Goal: Task Accomplishment & Management: Use online tool/utility

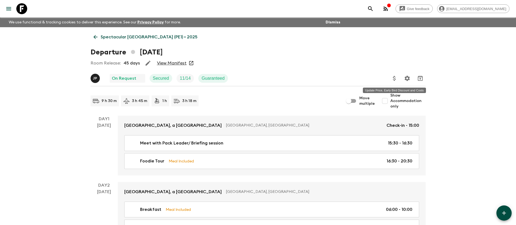
click at [396, 77] on icon "Update Price, Early Bird Discount and Costs" at bounding box center [394, 78] width 7 height 7
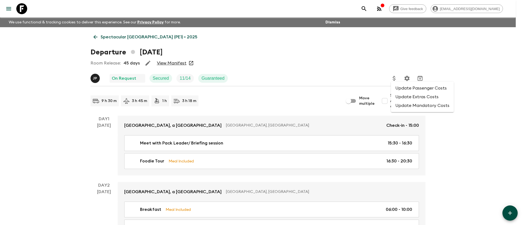
click at [416, 98] on li "Update Extras Costs" at bounding box center [422, 96] width 63 height 9
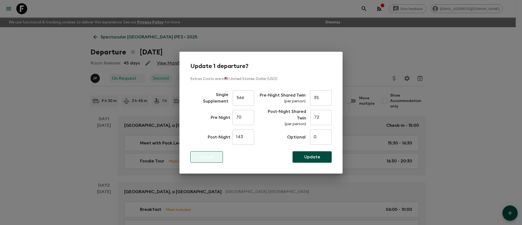
click at [213, 154] on p "Cancel" at bounding box center [206, 157] width 15 height 7
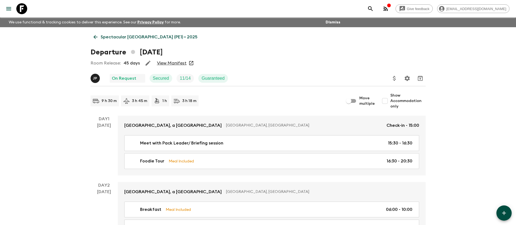
click at [393, 79] on icon "Update Price, Early Bird Discount and Costs" at bounding box center [394, 78] width 7 height 7
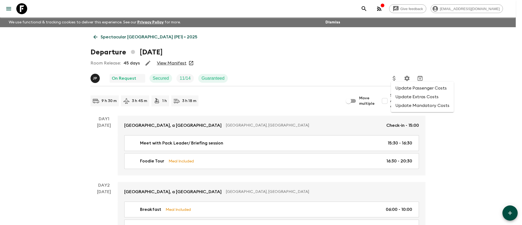
click at [405, 90] on li "Update Passenger Costs" at bounding box center [422, 88] width 63 height 9
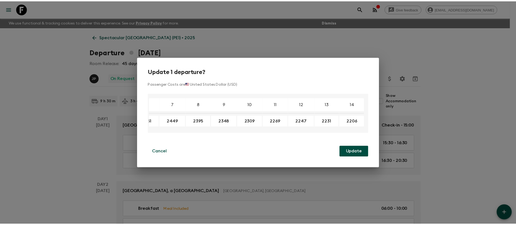
scroll to position [0, 80]
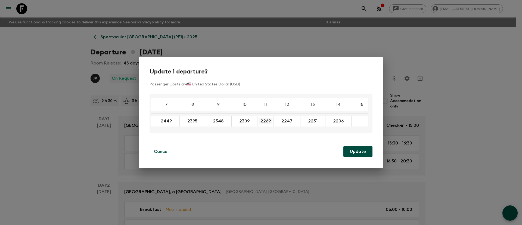
drag, startPoint x: 273, startPoint y: 122, endPoint x: 258, endPoint y: 122, distance: 15.5
click at [154, 151] on p "Cancel" at bounding box center [161, 151] width 15 height 7
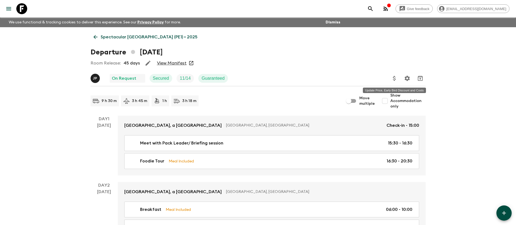
click at [393, 78] on icon "Update Price, Early Bird Discount and Costs" at bounding box center [394, 78] width 7 height 7
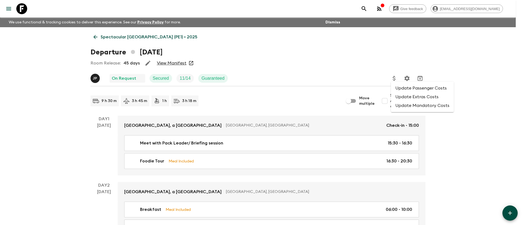
click at [401, 96] on li "Update Extras Costs" at bounding box center [422, 96] width 63 height 9
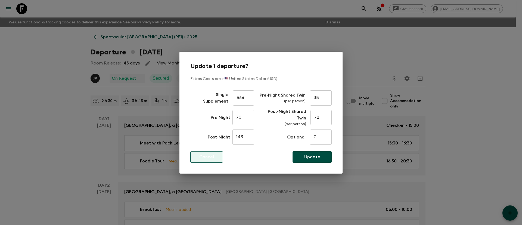
click at [212, 158] on p "Cancel" at bounding box center [206, 157] width 15 height 7
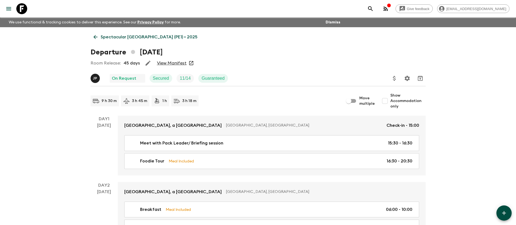
click at [390, 77] on button "Update Price, Early Bird Discount and Costs" at bounding box center [394, 78] width 11 height 11
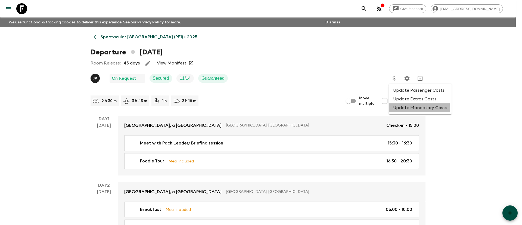
click at [403, 109] on li "Update Mandatory Costs" at bounding box center [420, 107] width 63 height 9
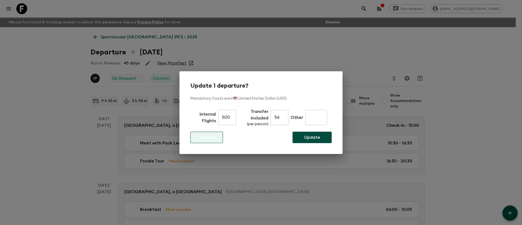
click at [215, 138] on button "Cancel" at bounding box center [206, 137] width 33 height 11
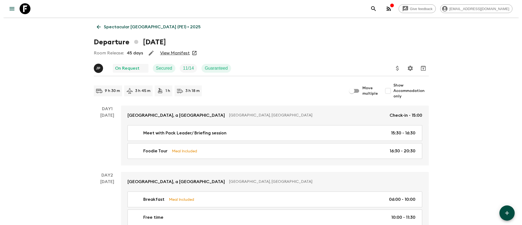
scroll to position [0, 0]
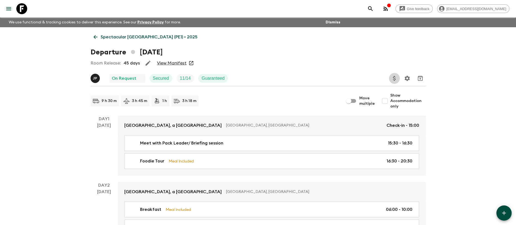
click at [393, 78] on icon "Update Price, Early Bird Discount and Costs" at bounding box center [394, 78] width 3 height 5
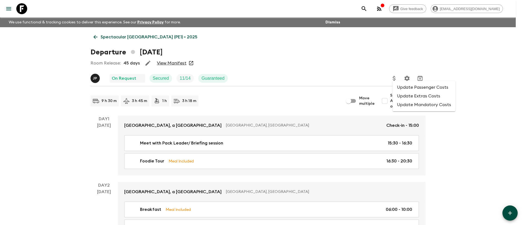
click at [410, 102] on li "Update Mandatory Costs" at bounding box center [424, 104] width 63 height 9
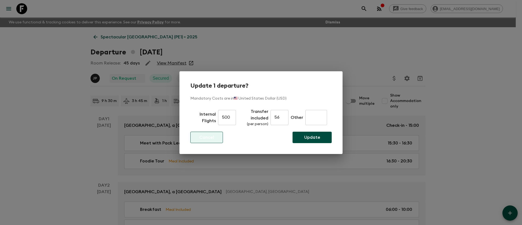
click at [212, 137] on p "Cancel" at bounding box center [206, 137] width 15 height 7
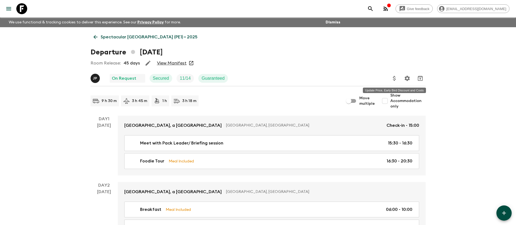
click at [392, 77] on icon "Update Price, Early Bird Discount and Costs" at bounding box center [394, 78] width 7 height 7
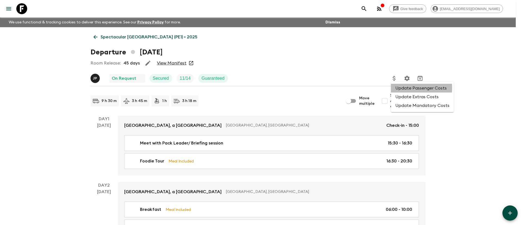
click at [405, 88] on li "Update Passenger Costs" at bounding box center [422, 88] width 63 height 9
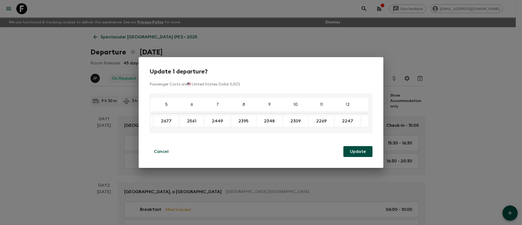
scroll to position [0, 62]
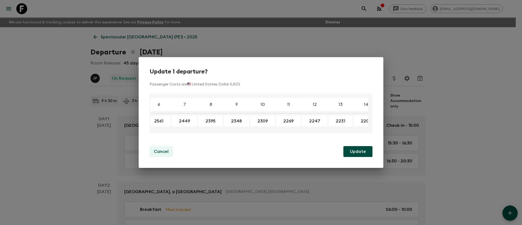
click at [171, 151] on button "Cancel" at bounding box center [161, 151] width 23 height 11
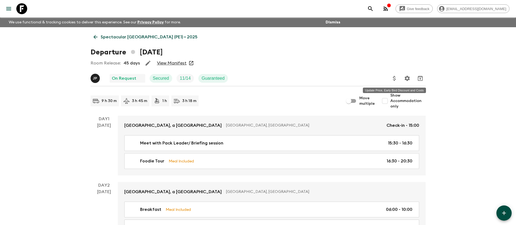
click at [394, 75] on icon "Update Price, Early Bird Discount and Costs" at bounding box center [394, 78] width 7 height 7
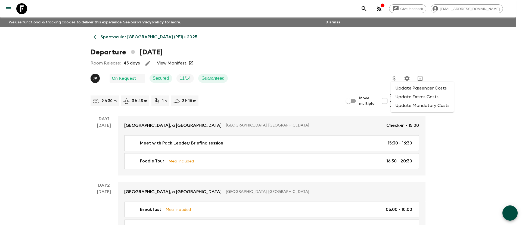
click at [437, 87] on li "Update Passenger Costs" at bounding box center [422, 88] width 63 height 9
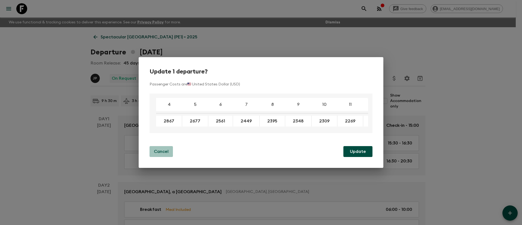
click at [164, 149] on p "Cancel" at bounding box center [161, 151] width 15 height 7
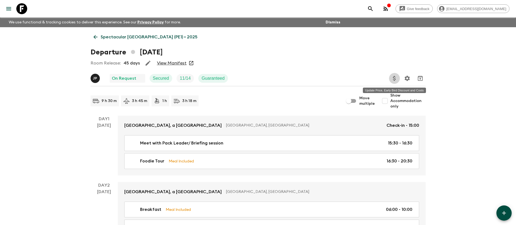
click at [398, 77] on button "Update Price, Early Bird Discount and Costs" at bounding box center [394, 78] width 11 height 11
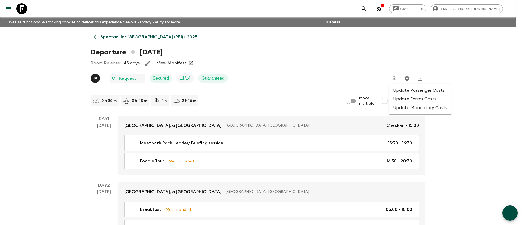
click at [415, 110] on li "Update Mandatory Costs" at bounding box center [420, 107] width 63 height 9
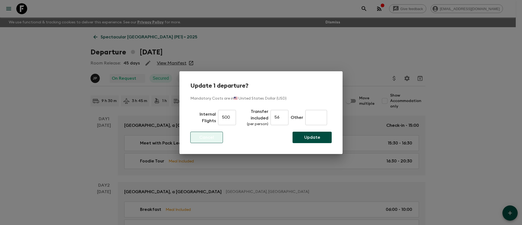
click at [216, 140] on button "Cancel" at bounding box center [206, 137] width 33 height 11
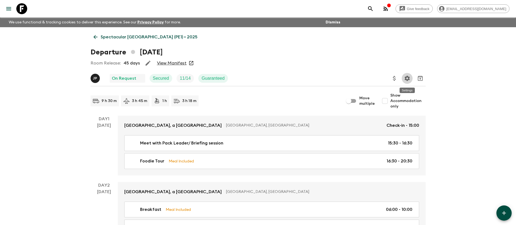
click at [408, 79] on icon "Settings" at bounding box center [406, 78] width 5 height 5
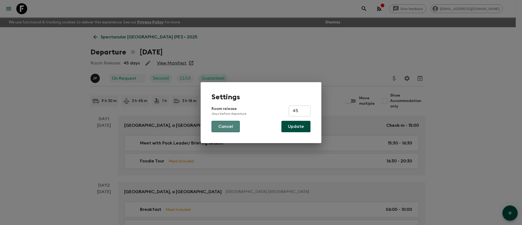
click at [219, 126] on button "Cancel" at bounding box center [226, 126] width 28 height 11
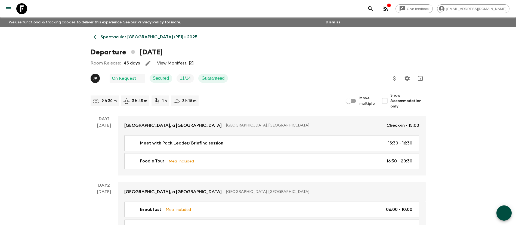
click at [394, 77] on icon "Update Price, Early Bird Discount and Costs" at bounding box center [394, 78] width 7 height 7
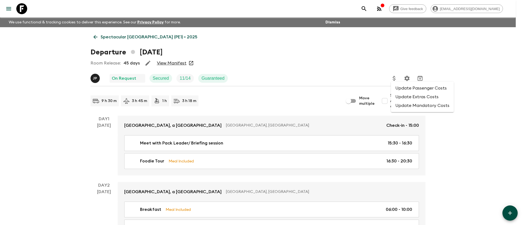
click at [410, 104] on li "Update Mandatory Costs" at bounding box center [422, 105] width 63 height 9
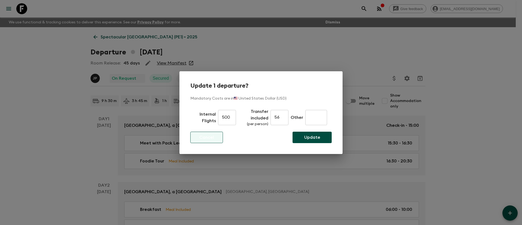
click at [216, 136] on button "Cancel" at bounding box center [206, 137] width 33 height 11
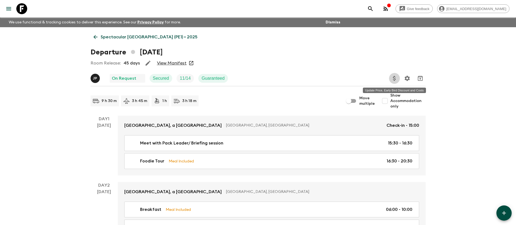
click at [397, 78] on icon "Update Price, Early Bird Discount and Costs" at bounding box center [394, 78] width 7 height 7
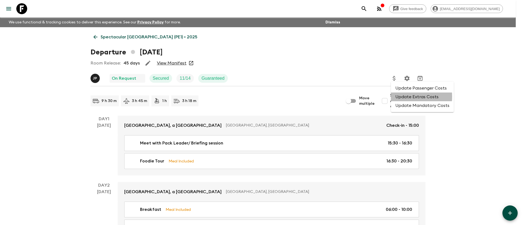
click at [398, 97] on li "Update Extras Costs" at bounding box center [422, 96] width 63 height 9
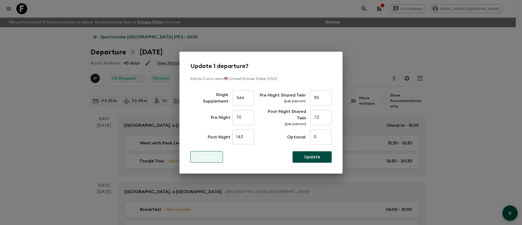
click at [200, 156] on p "Cancel" at bounding box center [206, 157] width 15 height 7
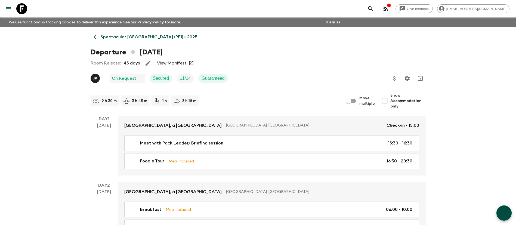
click at [394, 80] on icon "Update Price, Early Bird Discount and Costs" at bounding box center [394, 78] width 3 height 5
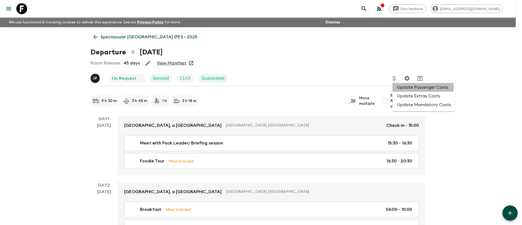
click at [404, 86] on li "Update Passenger Costs" at bounding box center [424, 87] width 63 height 9
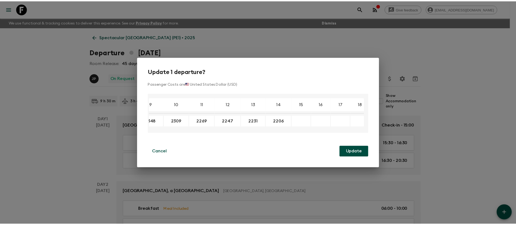
scroll to position [0, 0]
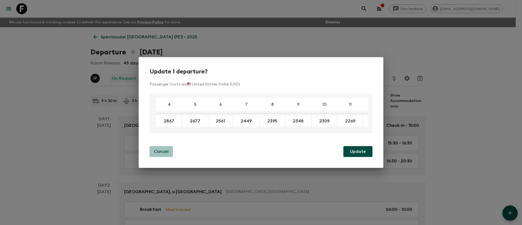
click at [165, 153] on p "Cancel" at bounding box center [161, 151] width 15 height 7
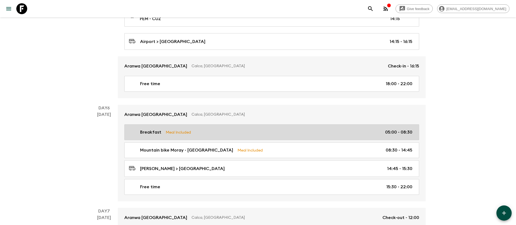
scroll to position [571, 0]
